Goal: Task Accomplishment & Management: Use online tool/utility

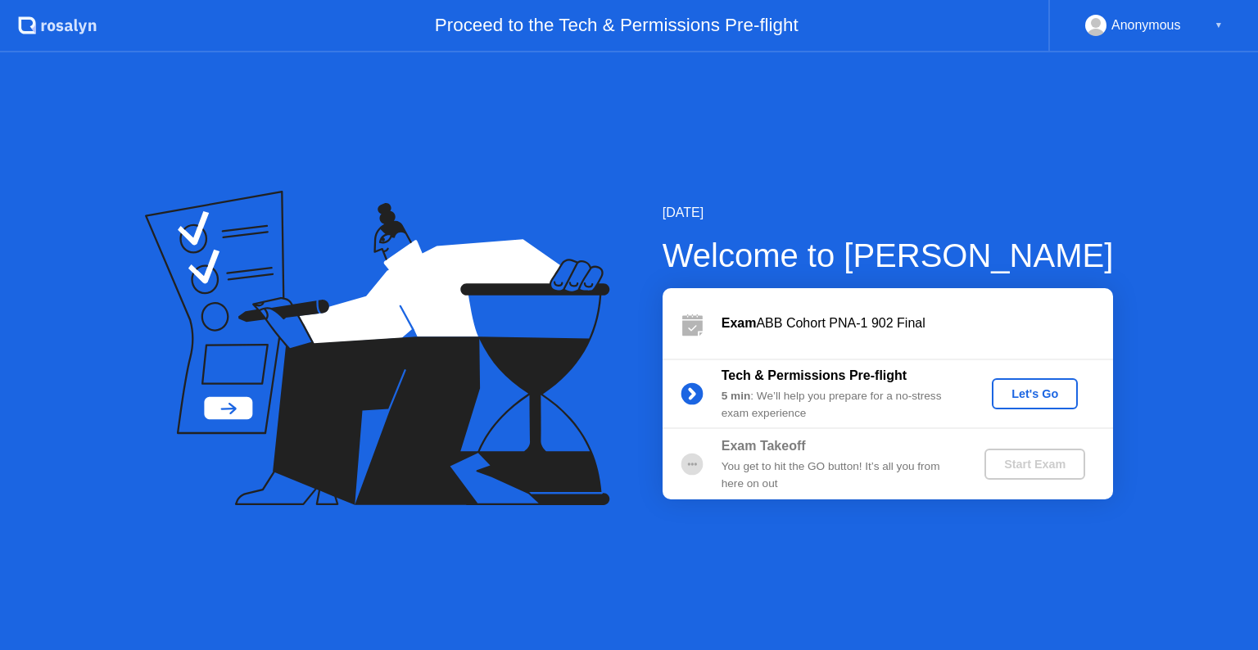
click at [1033, 390] on div "Let's Go" at bounding box center [1034, 393] width 73 height 13
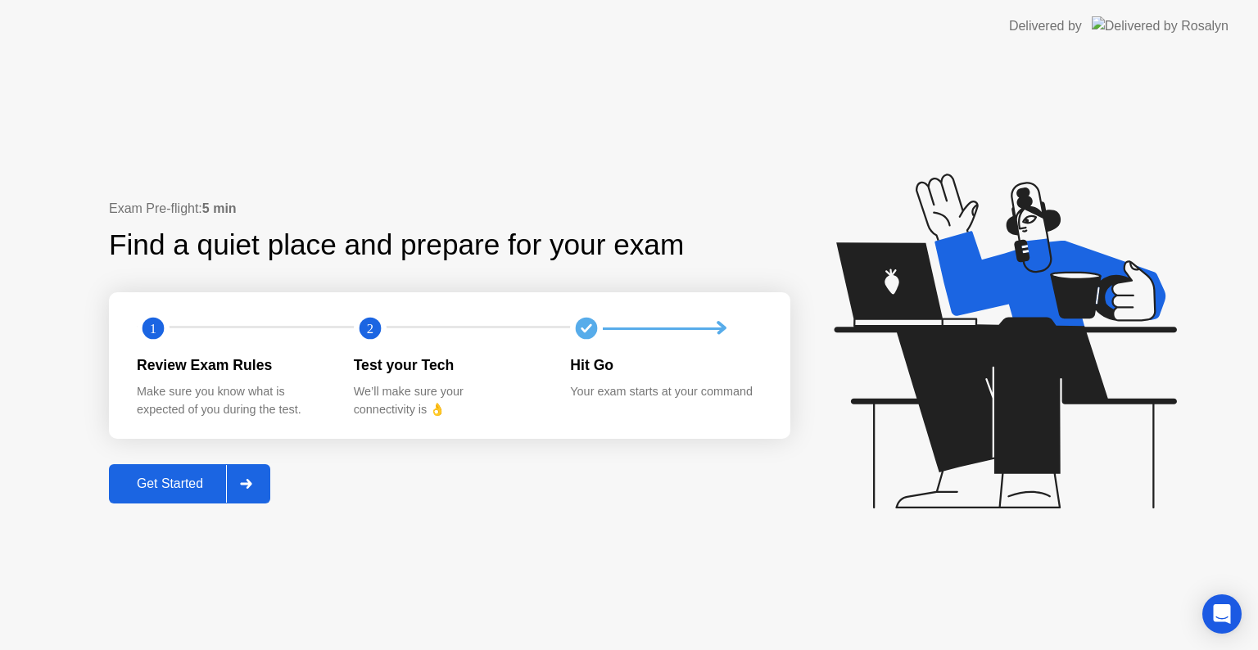
click at [261, 481] on div at bounding box center [245, 484] width 39 height 38
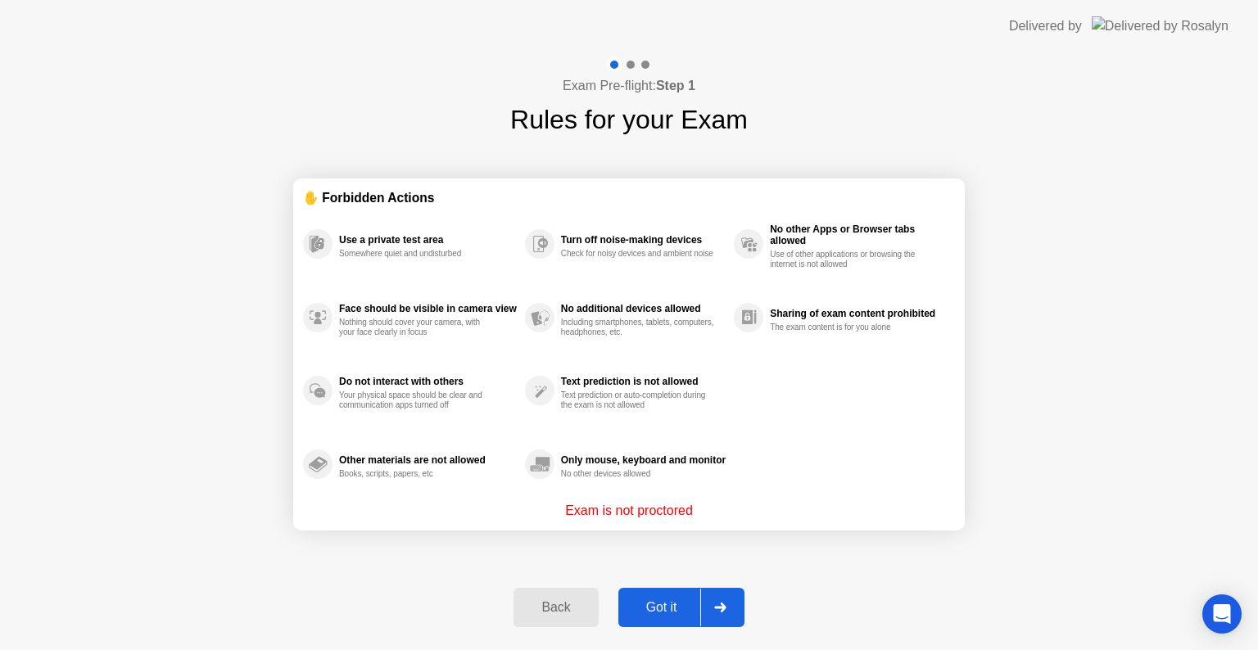
click at [647, 612] on div "Got it" at bounding box center [661, 607] width 77 height 15
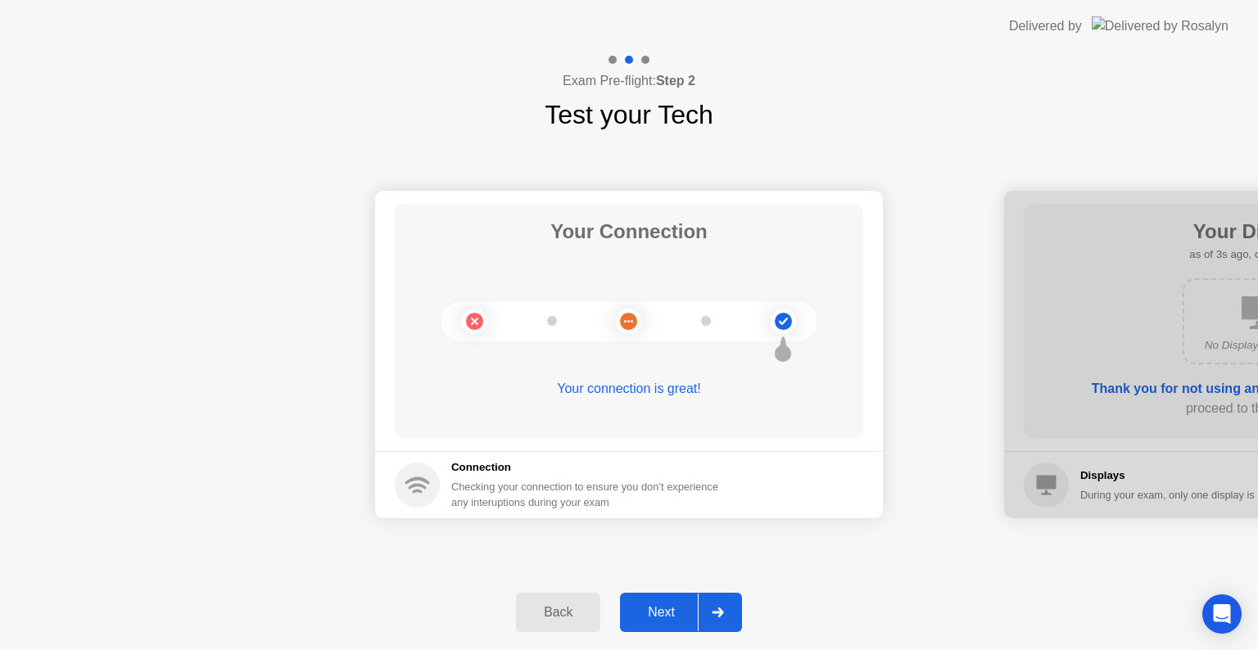
click at [671, 608] on div "Next" at bounding box center [661, 612] width 73 height 15
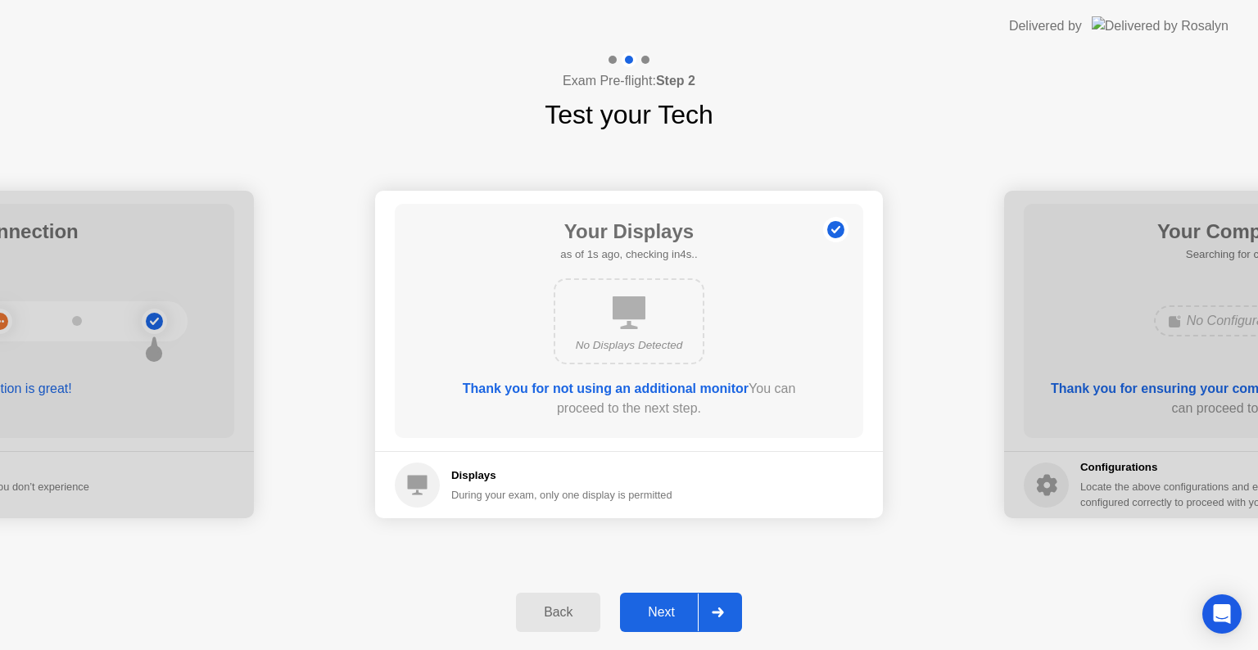
click at [671, 608] on div "Next" at bounding box center [661, 612] width 73 height 15
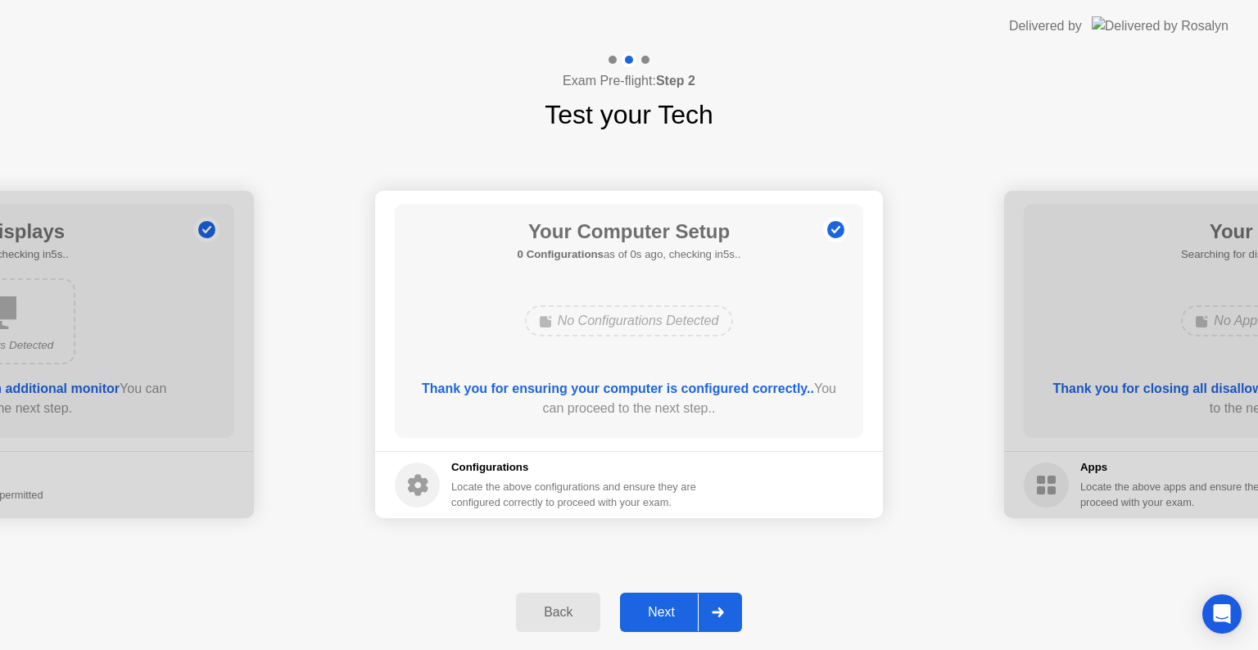
click at [671, 608] on div "Next" at bounding box center [661, 612] width 73 height 15
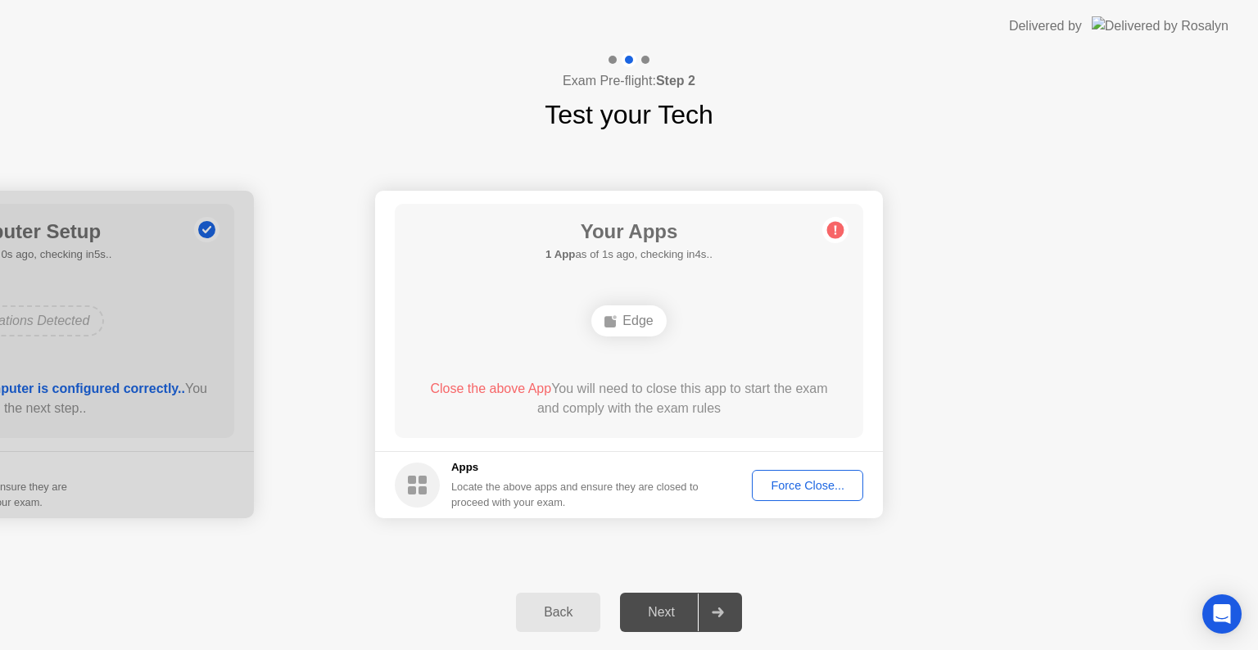
click at [671, 608] on div "Next" at bounding box center [661, 612] width 73 height 15
click at [839, 233] on circle at bounding box center [835, 230] width 17 height 17
click at [814, 479] on div "Force Close..." at bounding box center [807, 485] width 100 height 13
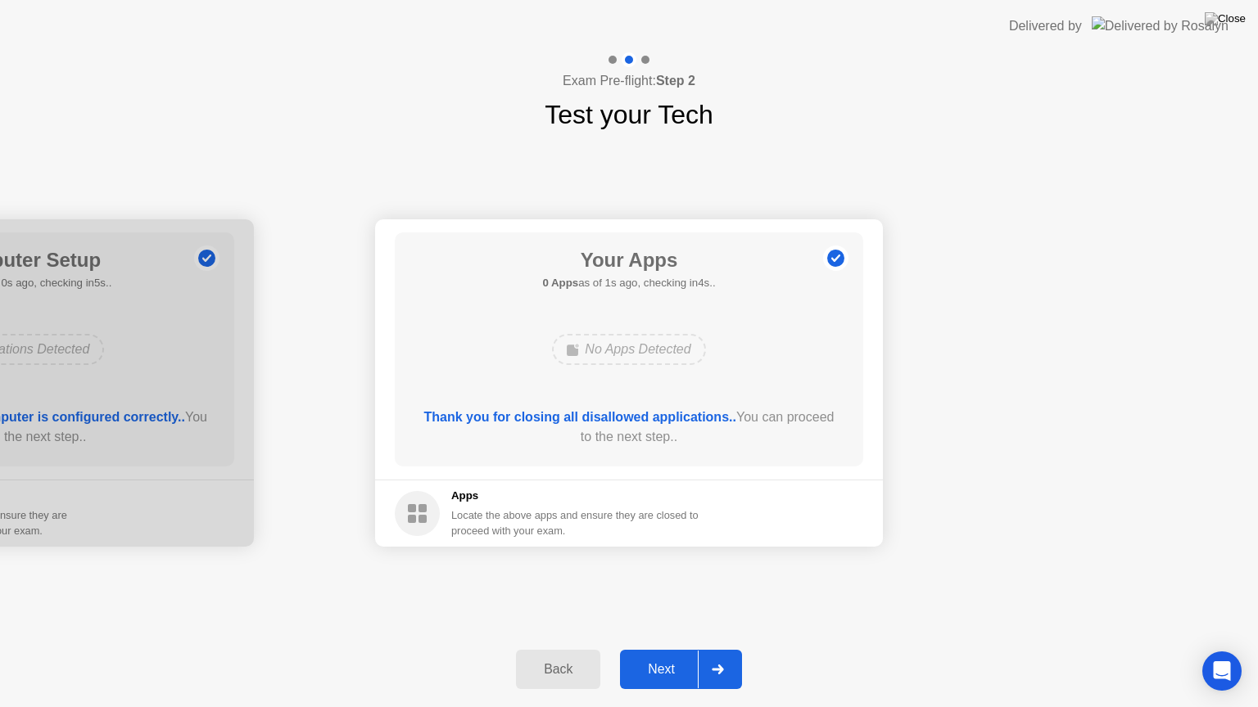
click at [658, 649] on div "Next" at bounding box center [661, 669] width 73 height 15
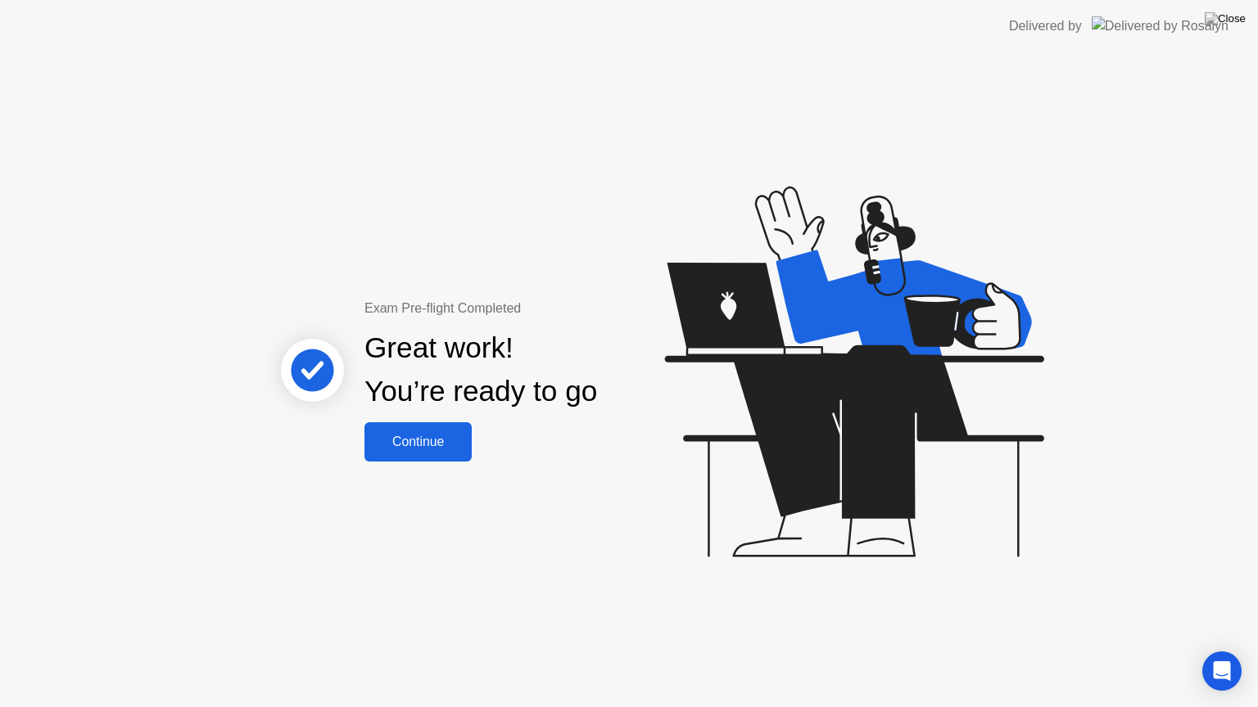
click at [418, 453] on button "Continue" at bounding box center [417, 441] width 107 height 39
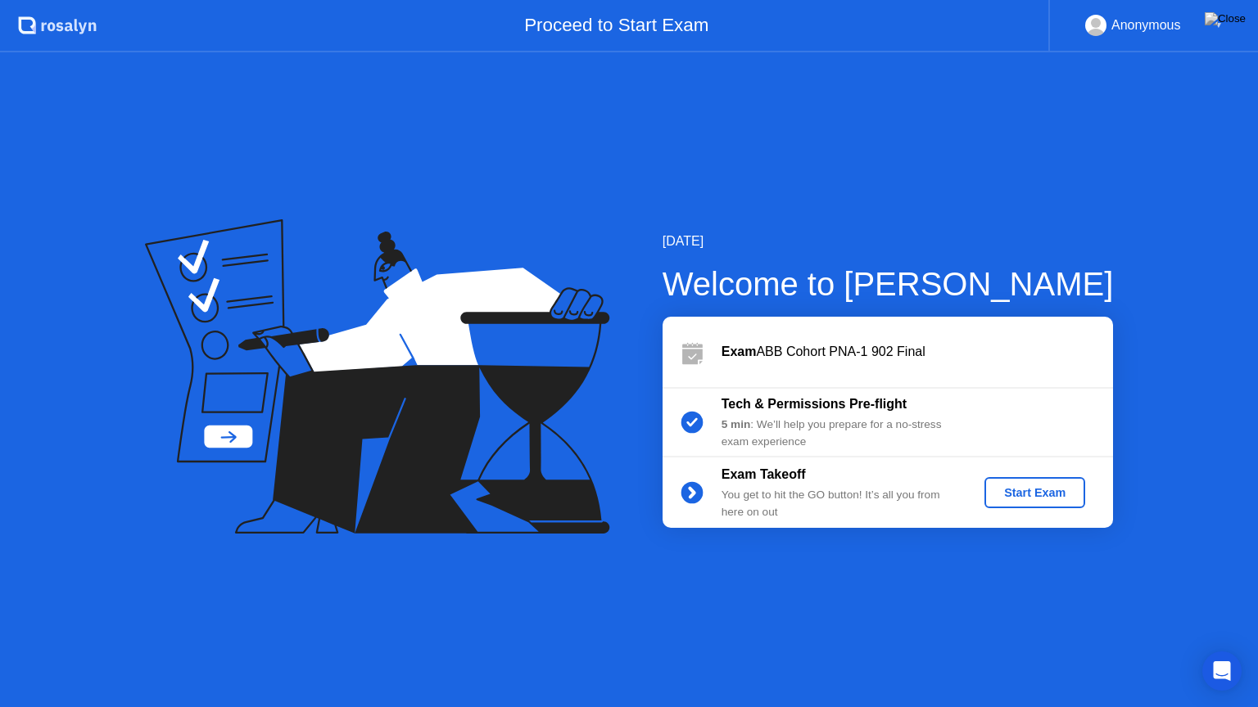
click at [1012, 495] on div "Start Exam" at bounding box center [1035, 492] width 88 height 13
